Goal: Information Seeking & Learning: Learn about a topic

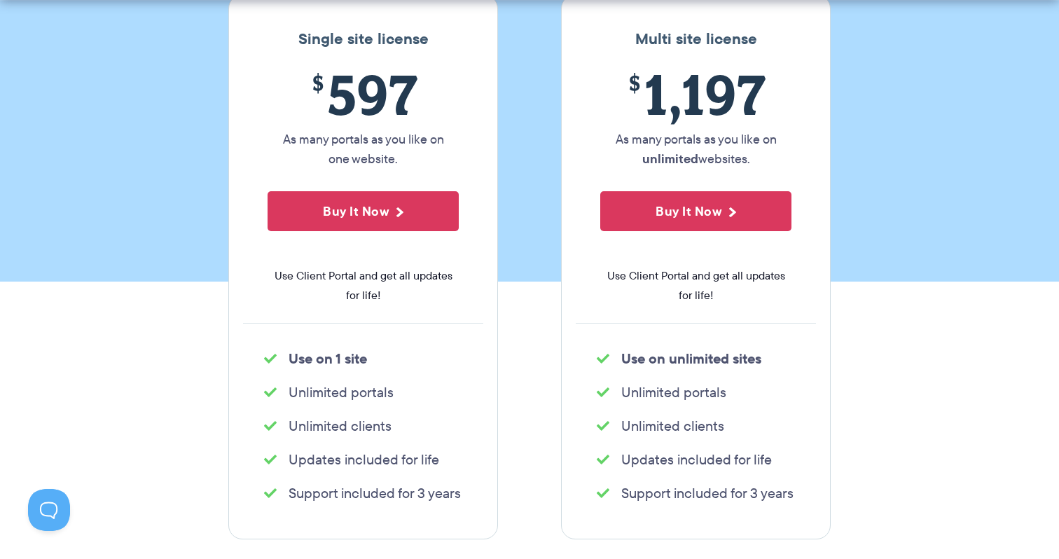
scroll to position [290, 0]
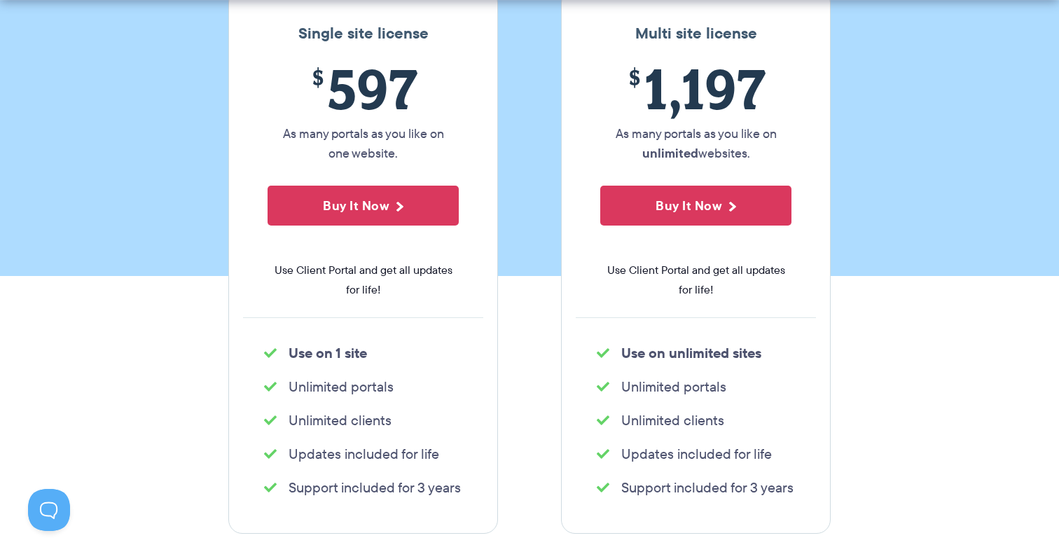
drag, startPoint x: 288, startPoint y: 318, endPoint x: 459, endPoint y: 451, distance: 216.5
click at [459, 451] on div "Single site license $ 597 As many portals as you like on one website. Buy It No…" at bounding box center [363, 261] width 270 height 545
click at [459, 477] on li "Support included for 3 years" at bounding box center [363, 487] width 198 height 20
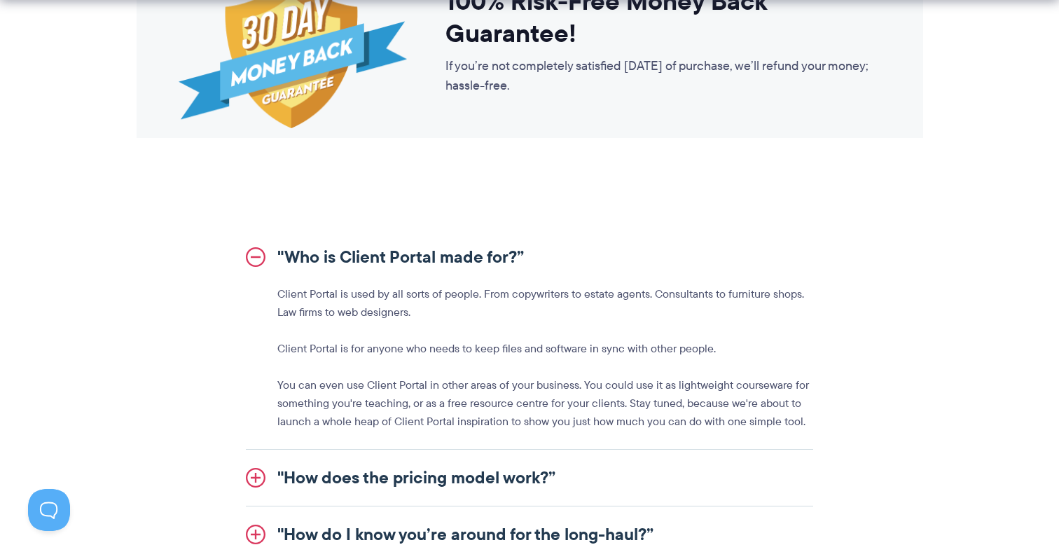
scroll to position [1453, 0]
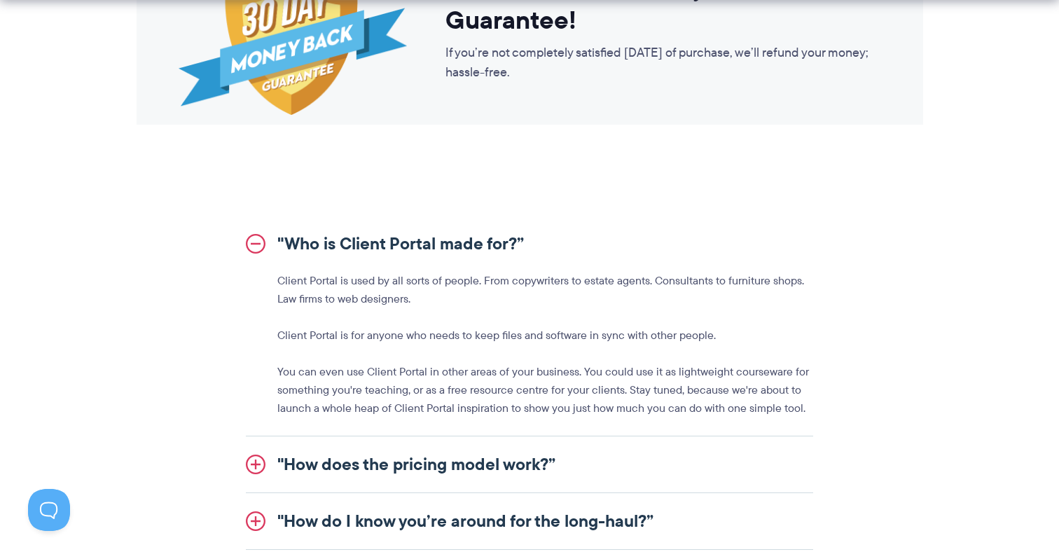
click at [415, 221] on link ""Who is Client Portal made for?”" at bounding box center [529, 244] width 567 height 56
click at [410, 436] on link ""How does the pricing model work?”" at bounding box center [529, 464] width 567 height 56
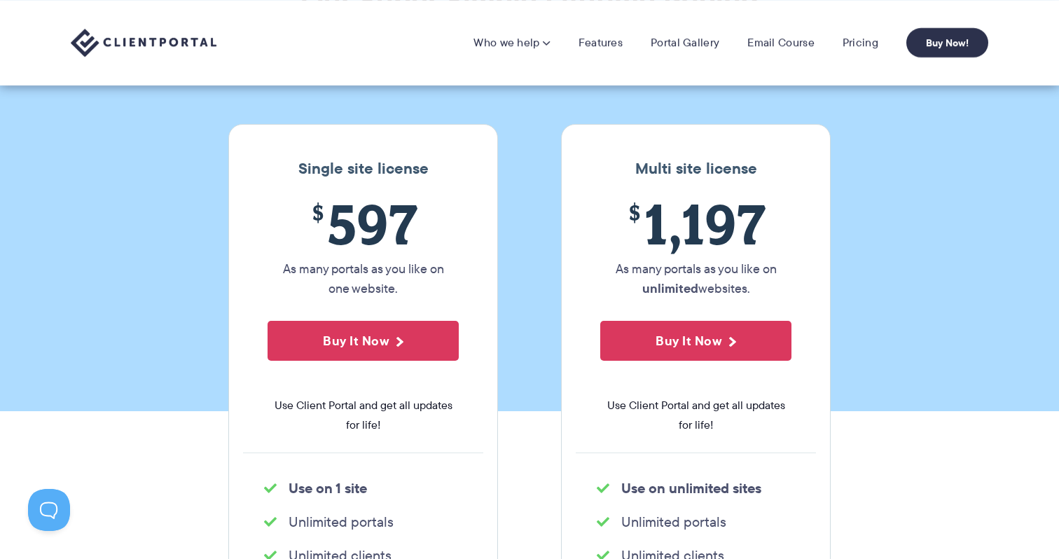
scroll to position [0, 0]
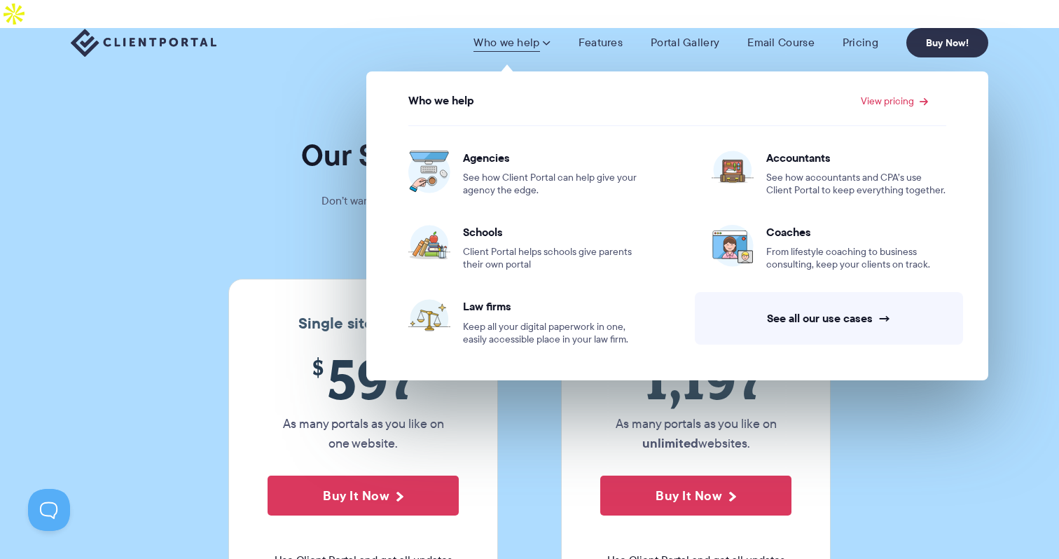
click at [532, 38] on link "Who we help" at bounding box center [511, 43] width 76 height 14
click at [538, 42] on link "Who we help" at bounding box center [511, 43] width 76 height 14
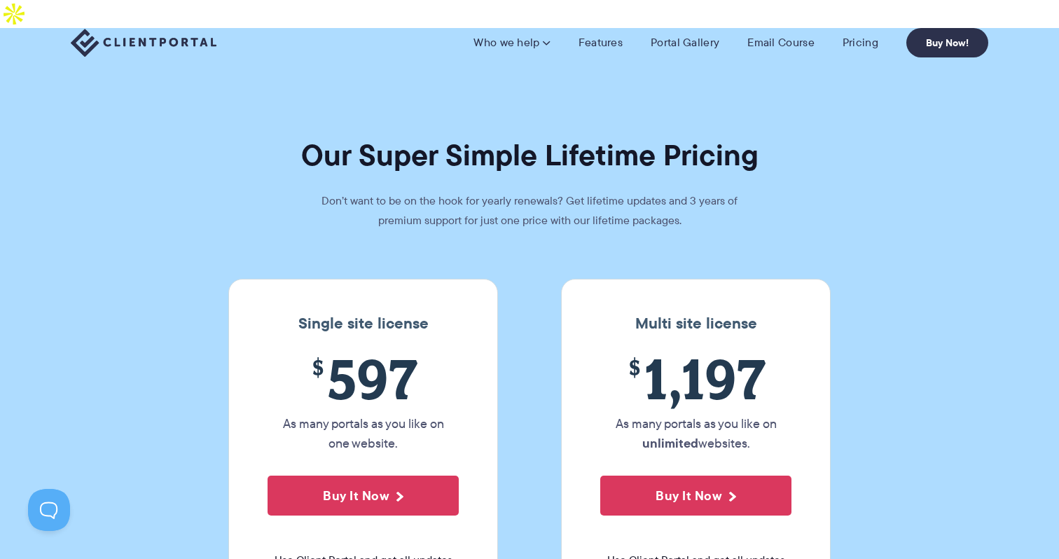
click at [538, 42] on link "Who we help" at bounding box center [511, 43] width 76 height 14
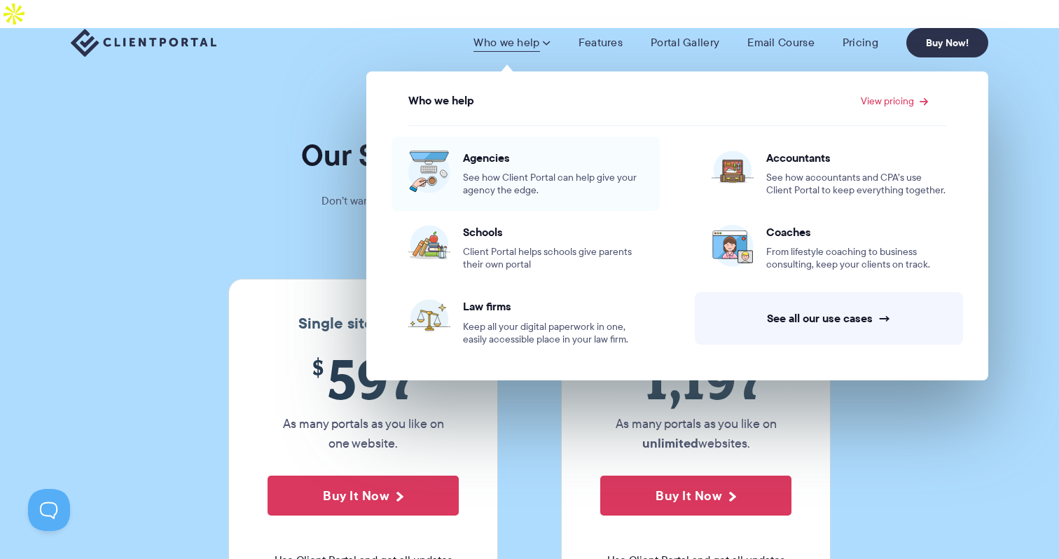
click at [500, 172] on span "See how Client Portal can help give your agency the edge." at bounding box center [553, 184] width 180 height 25
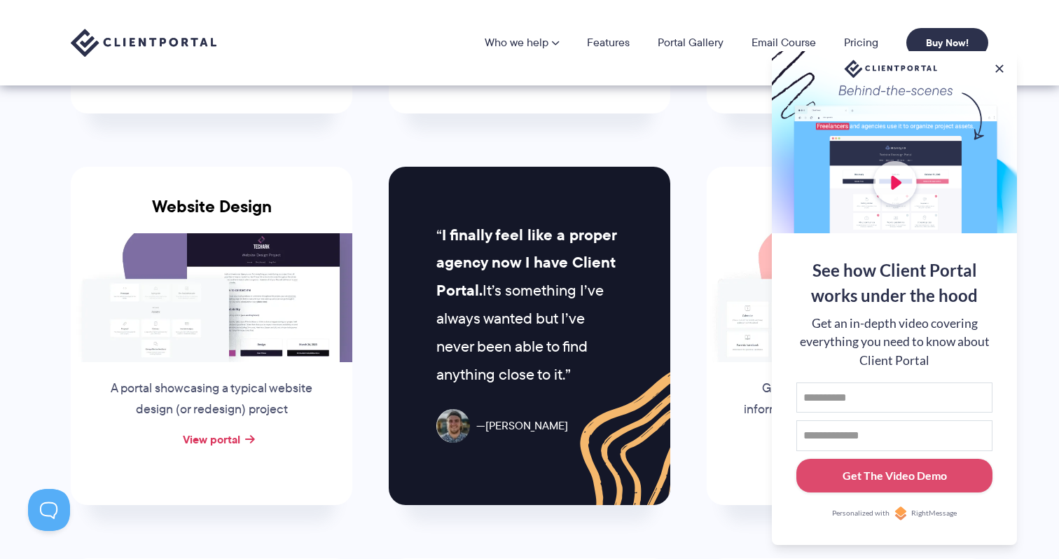
scroll to position [569, 0]
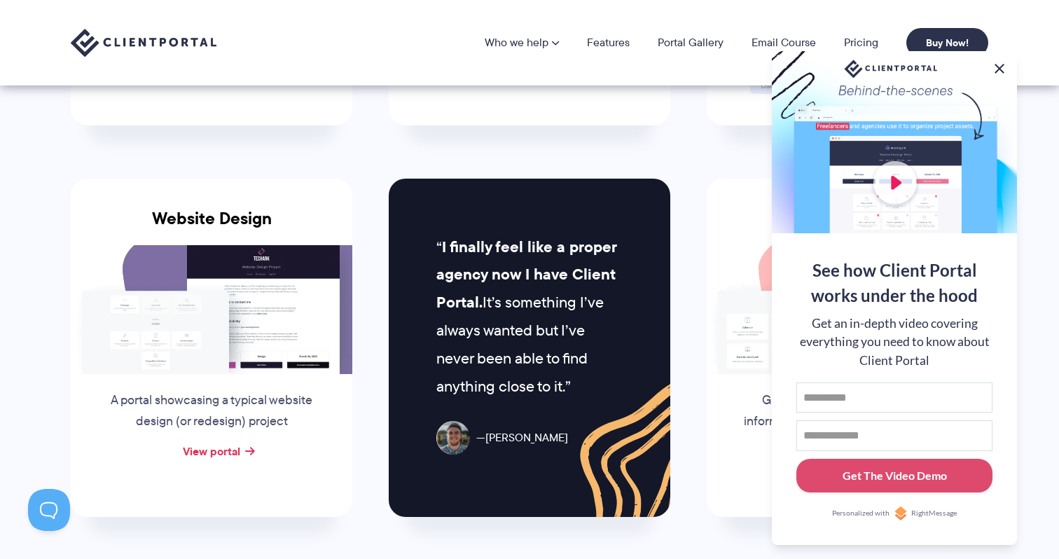
click at [997, 67] on button at bounding box center [999, 68] width 17 height 17
